Goal: Task Accomplishment & Management: Manage account settings

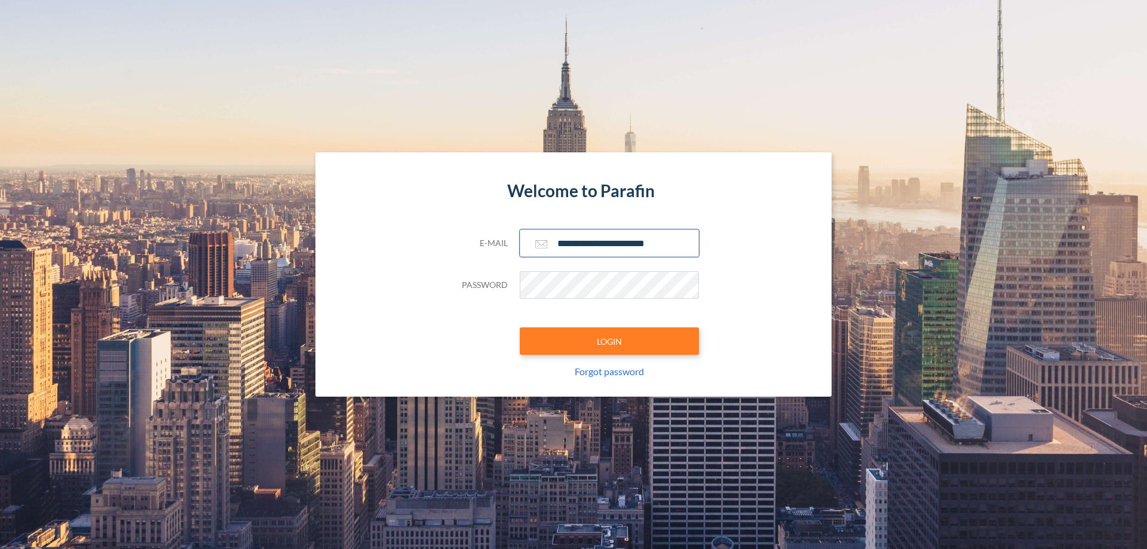
type input "**********"
click at [609, 341] on button "LOGIN" at bounding box center [609, 340] width 179 height 27
